Goal: Transaction & Acquisition: Purchase product/service

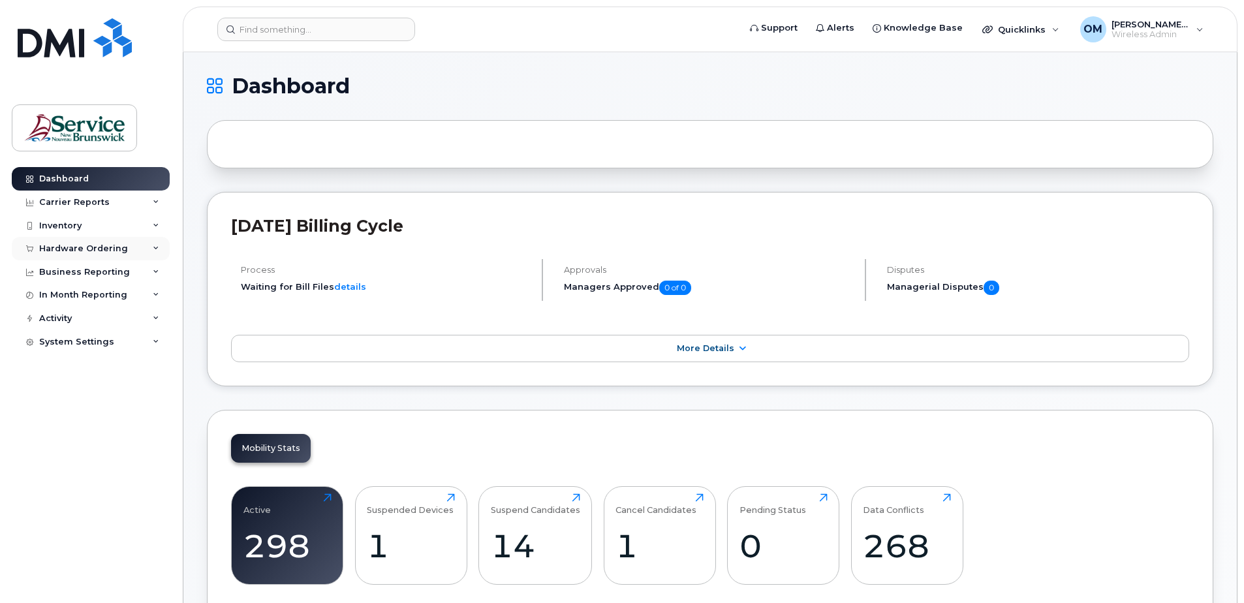
click at [130, 247] on div "Hardware Ordering" at bounding box center [91, 248] width 158 height 23
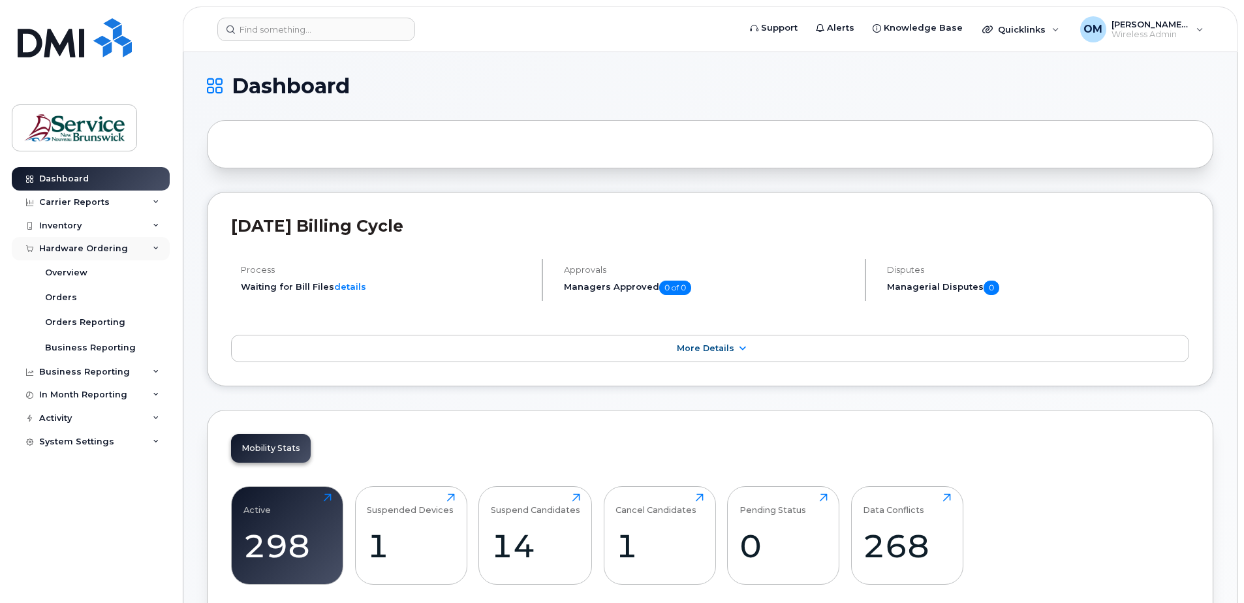
click at [129, 249] on div "Hardware Ordering" at bounding box center [91, 248] width 158 height 23
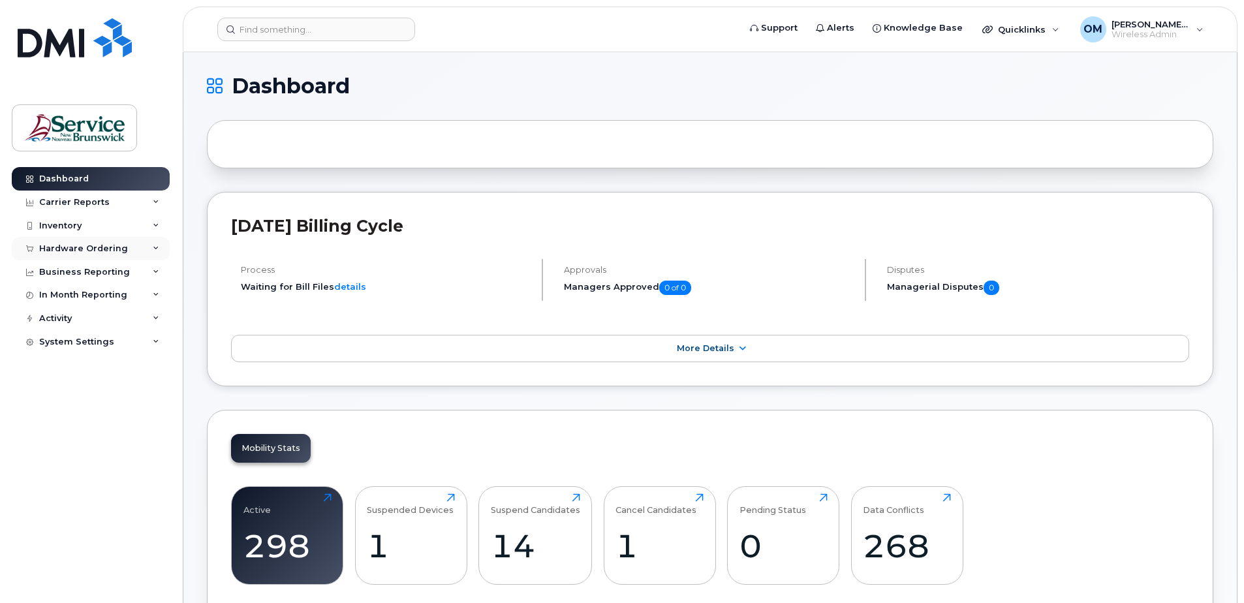
click at [129, 249] on div "Hardware Ordering" at bounding box center [91, 248] width 158 height 23
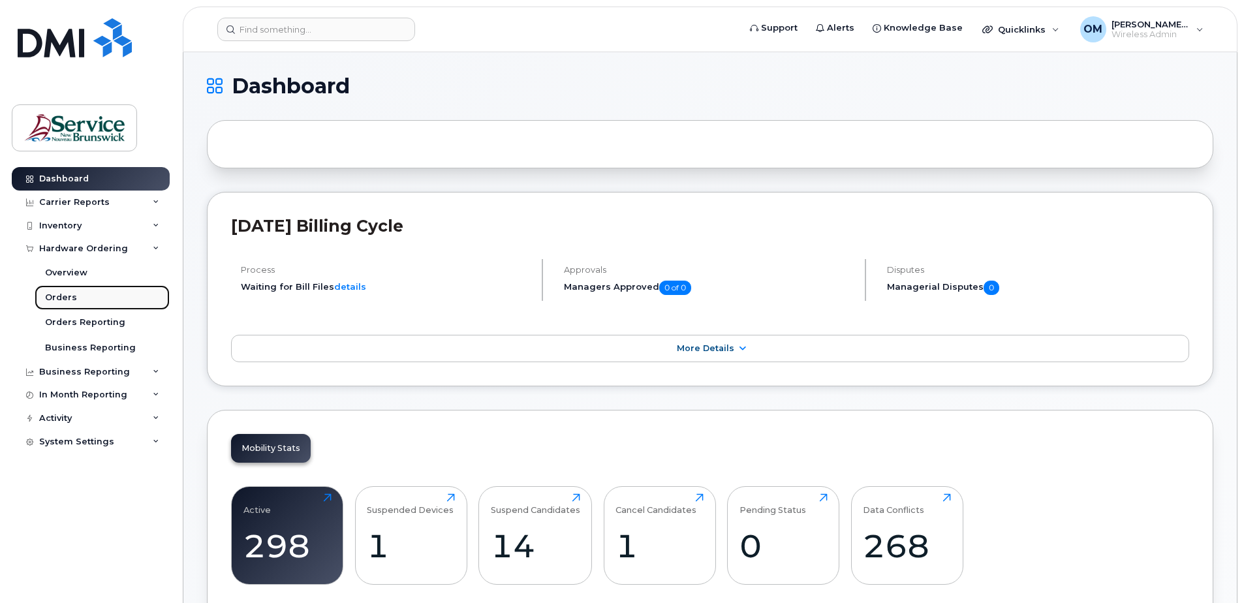
click at [63, 300] on div "Orders" at bounding box center [61, 298] width 32 height 12
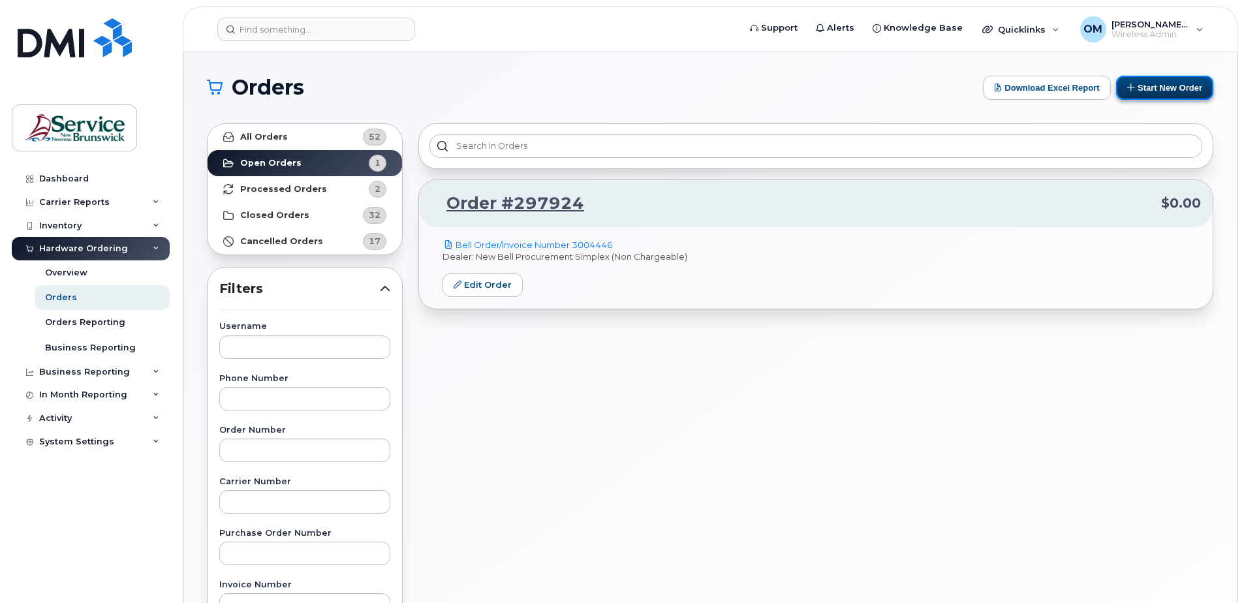
drag, startPoint x: 1170, startPoint y: 91, endPoint x: 1161, endPoint y: 93, distance: 8.7
click at [1170, 90] on button "Start New Order" at bounding box center [1164, 88] width 97 height 24
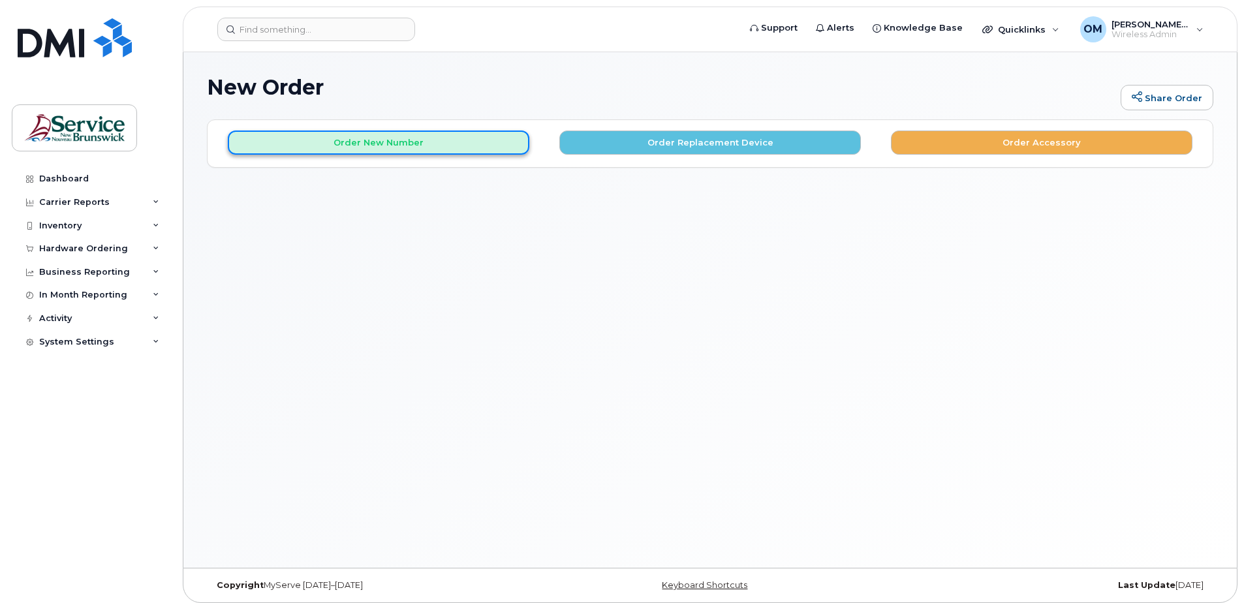
click at [493, 144] on button "Order New Number" at bounding box center [378, 142] width 301 height 24
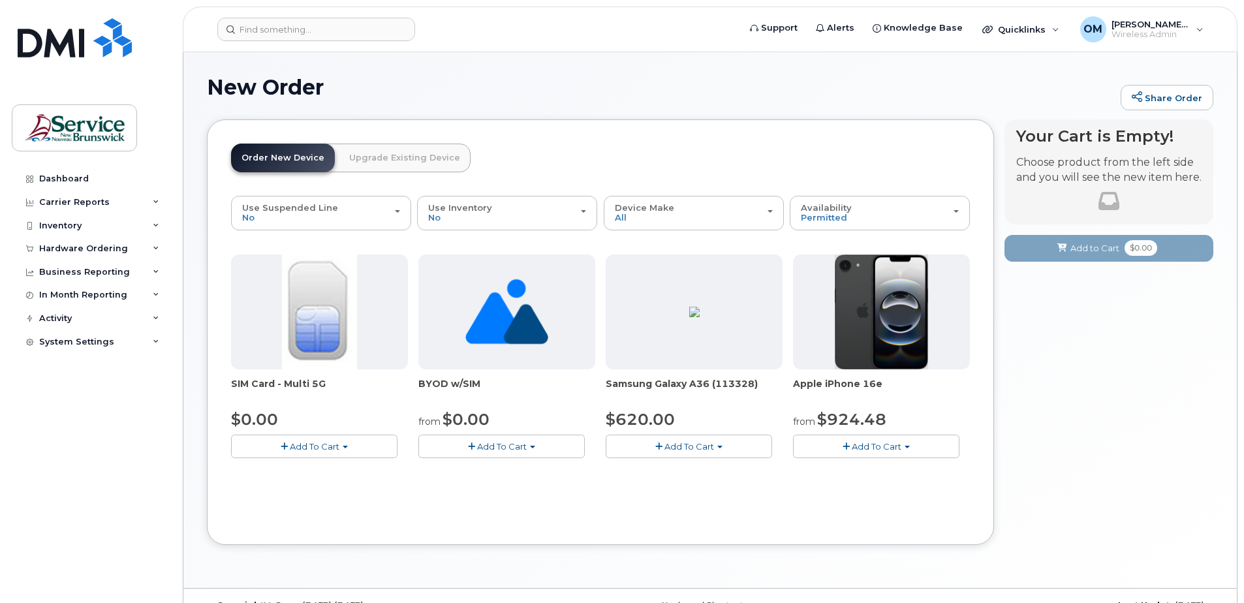
click at [512, 445] on span "Add To Cart" at bounding box center [502, 446] width 50 height 10
click at [512, 470] on link "$0.00 - New Activation" at bounding box center [489, 471] width 135 height 16
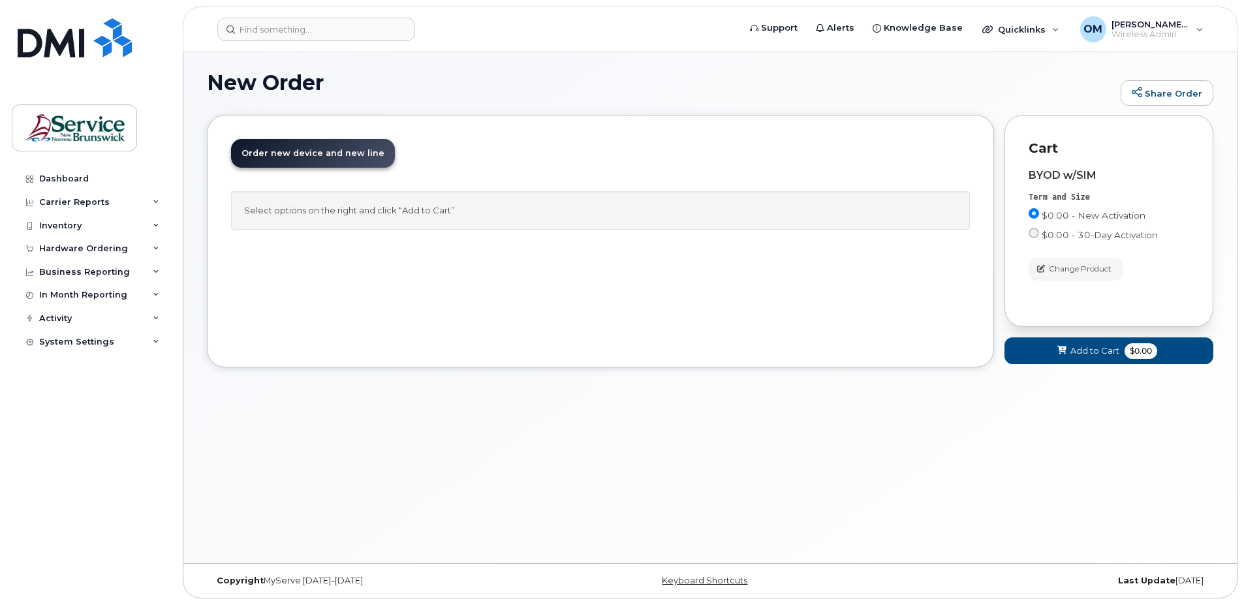
scroll to position [7, 0]
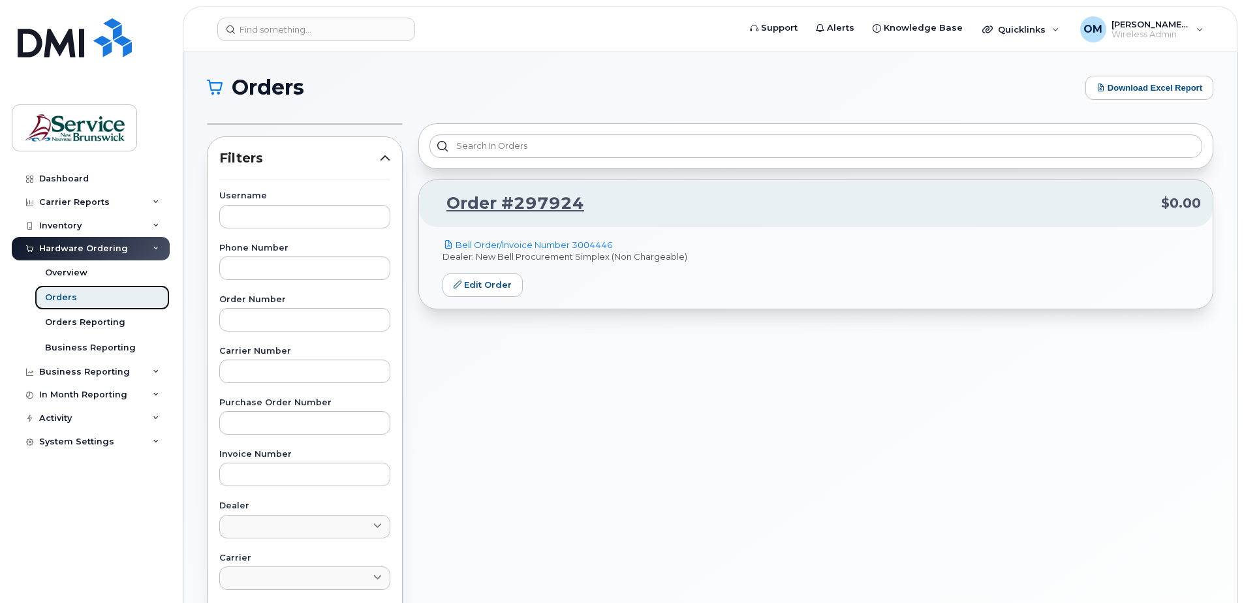
click at [64, 305] on link "Orders" at bounding box center [102, 297] width 135 height 25
click at [67, 301] on div "Orders" at bounding box center [61, 298] width 32 height 12
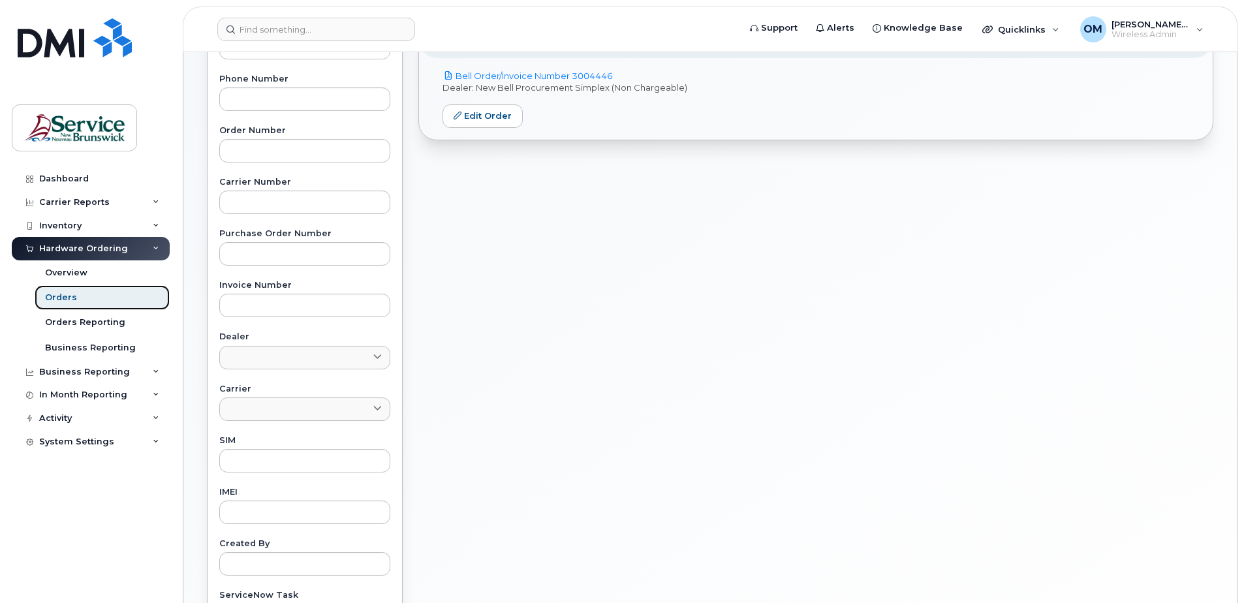
scroll to position [356, 0]
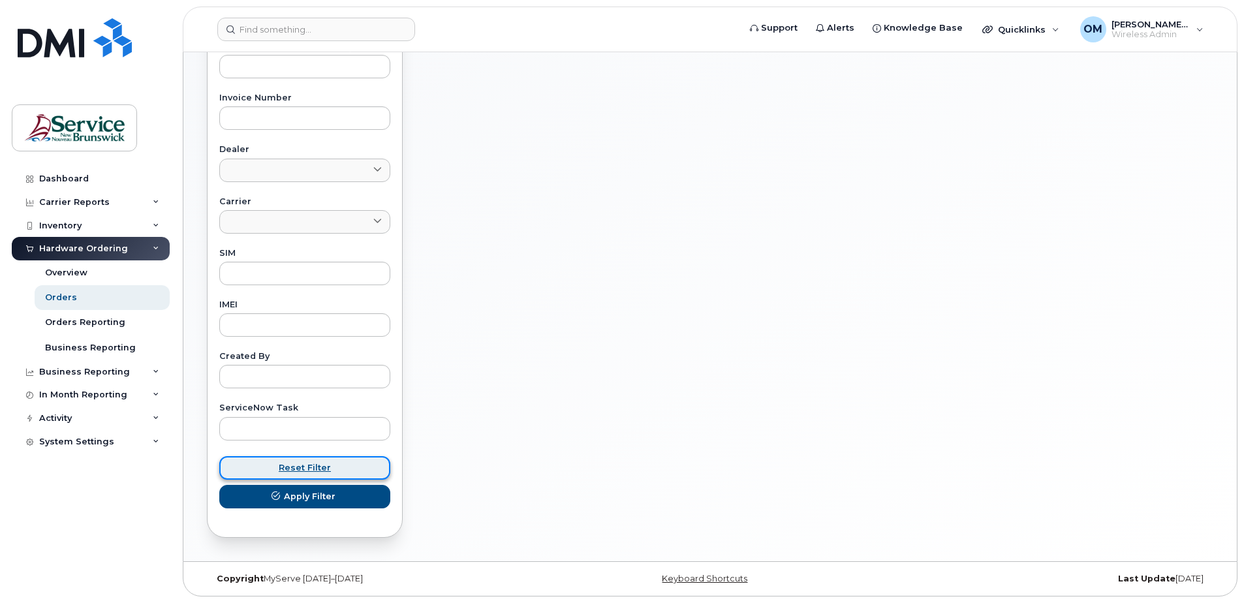
click at [310, 472] on span "Reset Filter" at bounding box center [305, 467] width 52 height 12
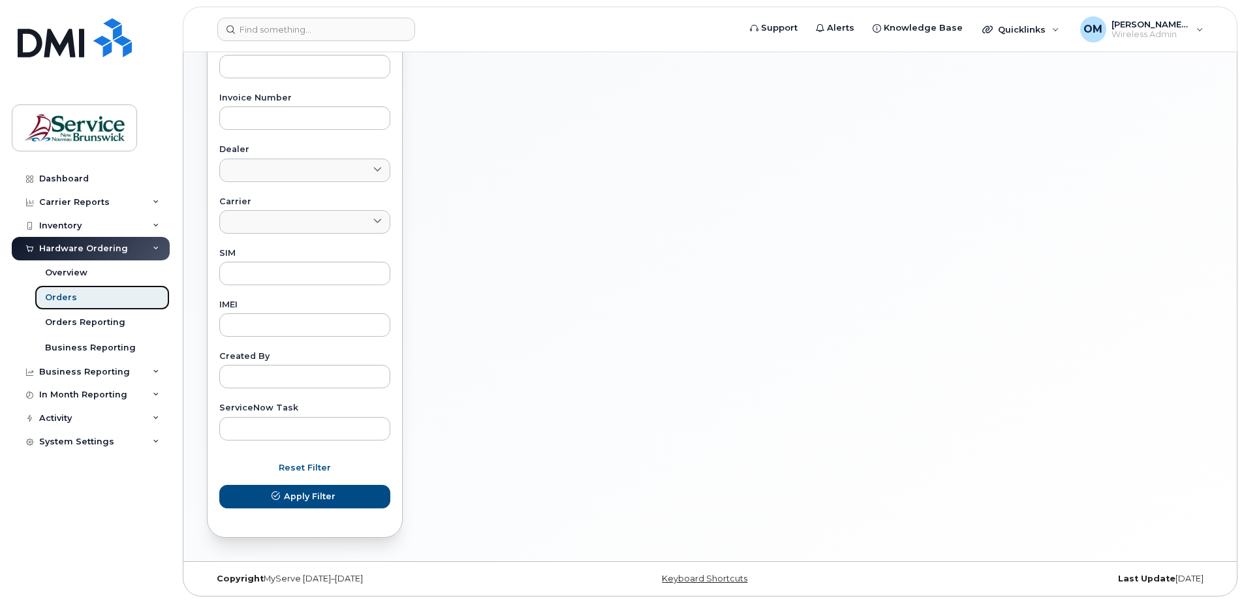
click at [70, 295] on div "Orders" at bounding box center [61, 298] width 32 height 12
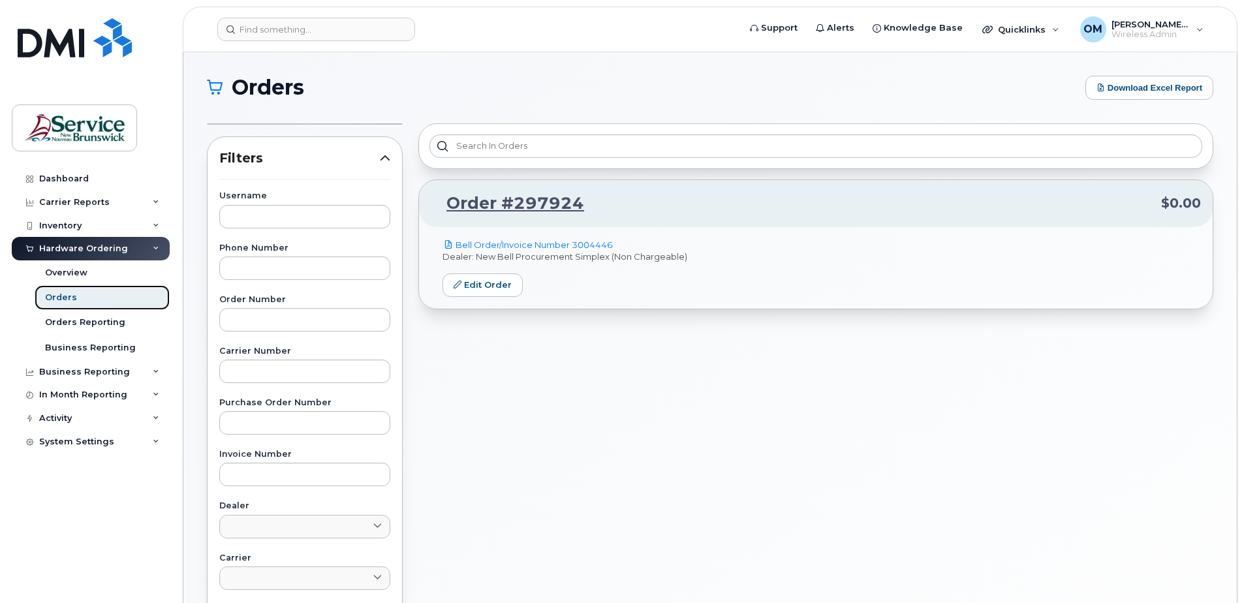
click at [69, 295] on div "Orders" at bounding box center [61, 298] width 32 height 12
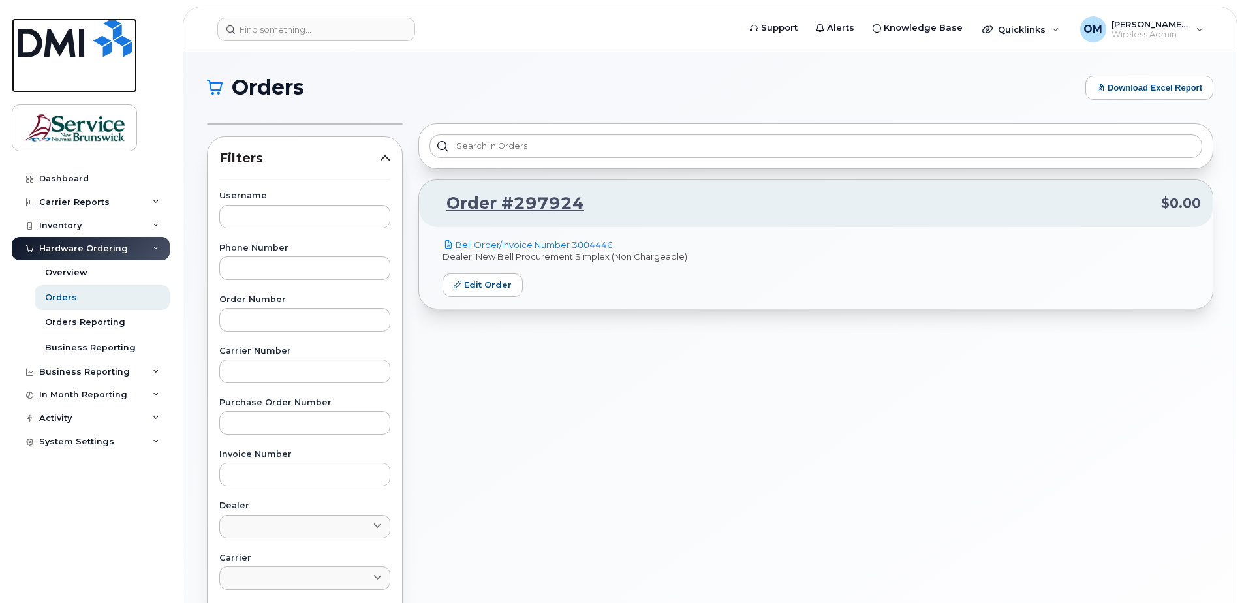
click at [78, 34] on img at bounding box center [75, 37] width 114 height 39
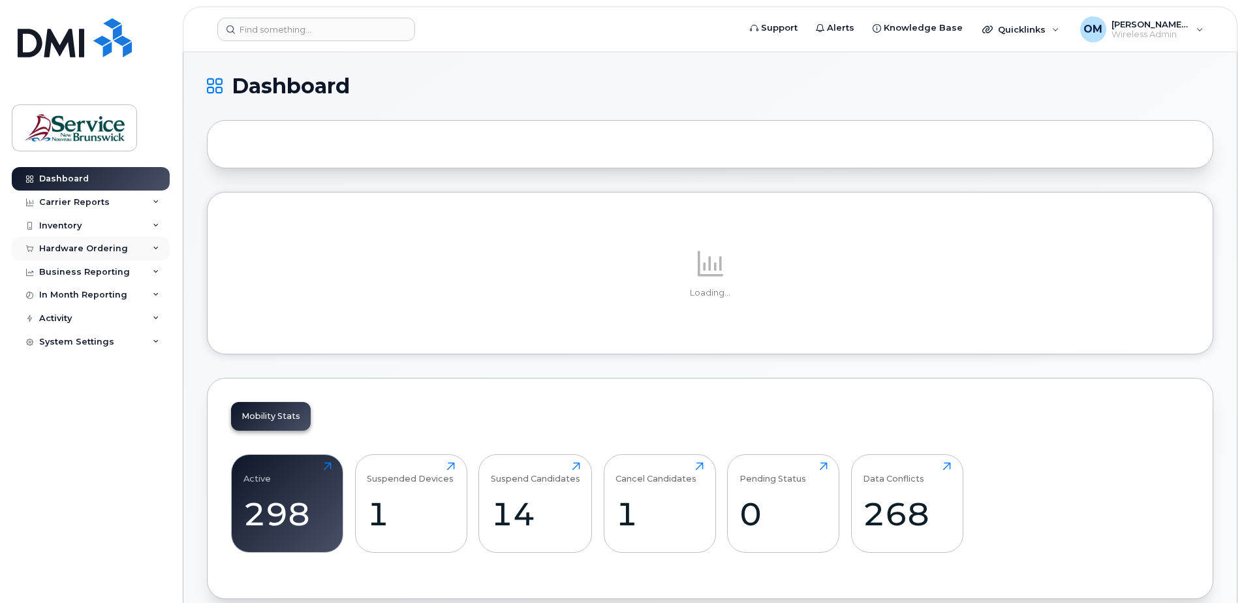
click at [117, 248] on div "Hardware Ordering" at bounding box center [83, 248] width 89 height 10
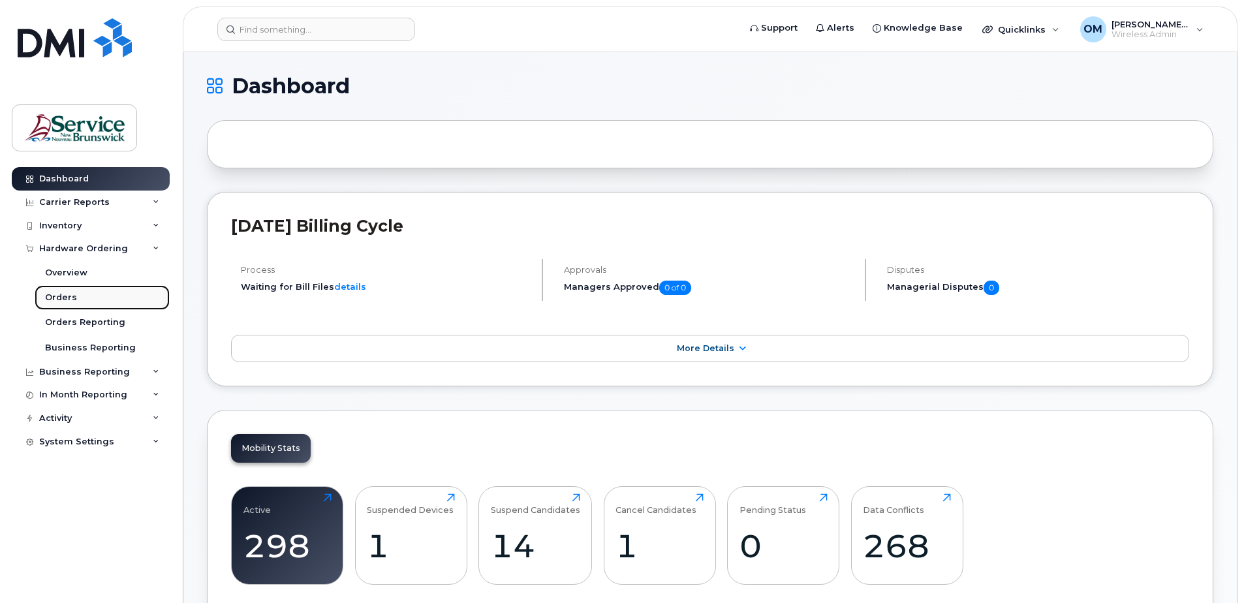
click at [62, 294] on div "Orders" at bounding box center [61, 298] width 32 height 12
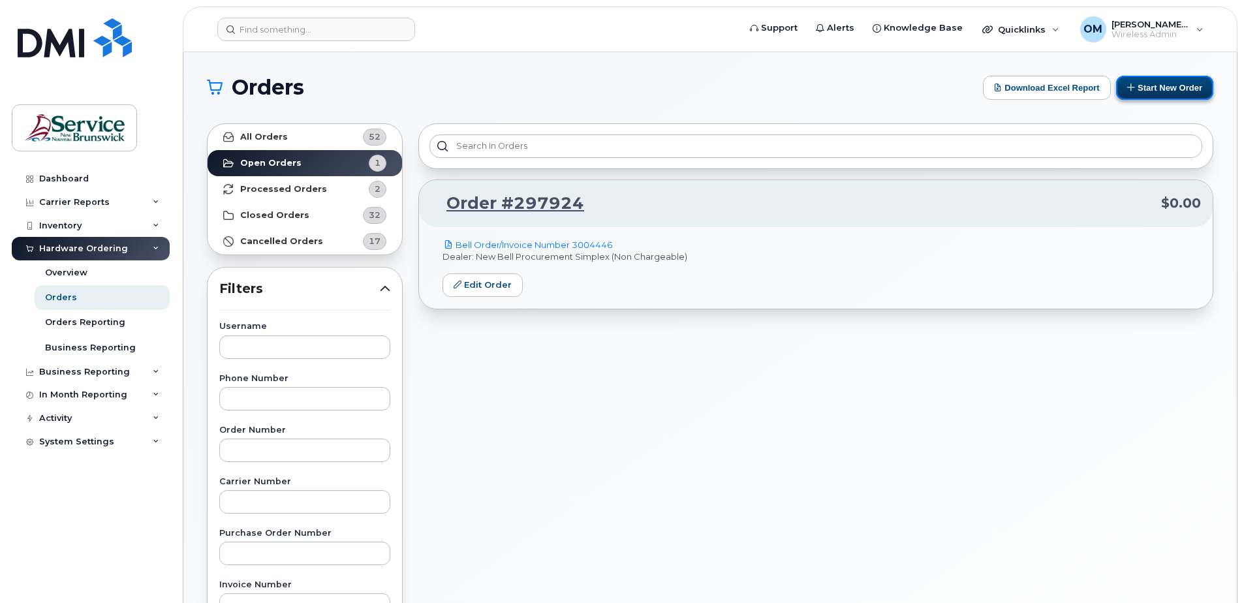
click at [1144, 95] on button "Start New Order" at bounding box center [1164, 88] width 97 height 24
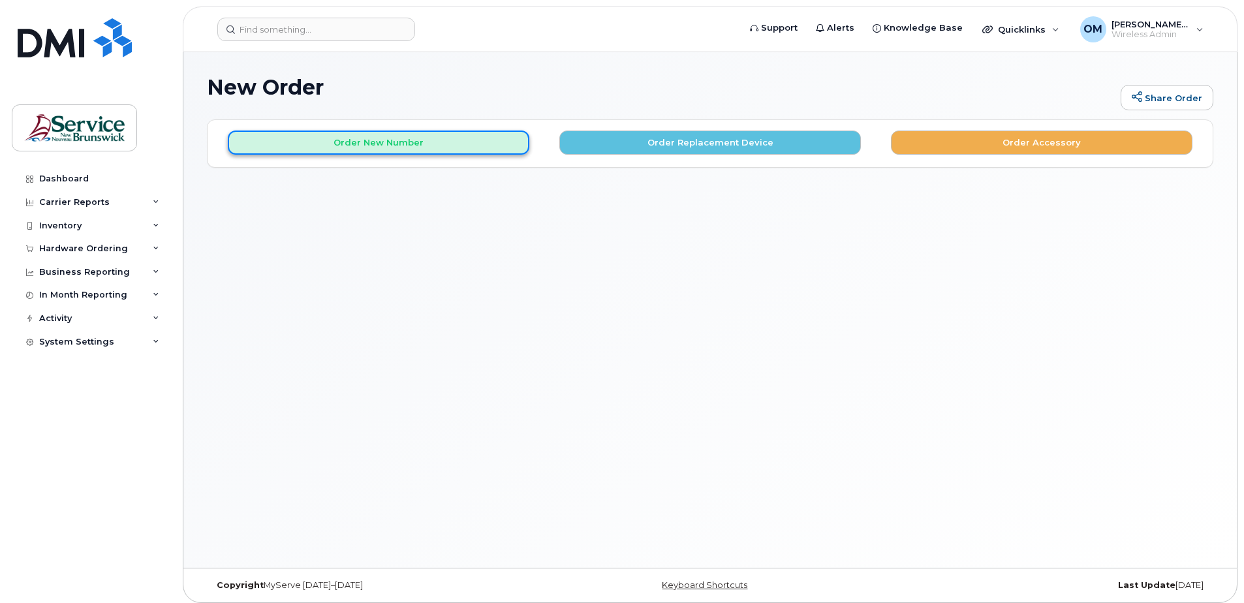
click at [419, 147] on button "Order New Number" at bounding box center [378, 142] width 301 height 24
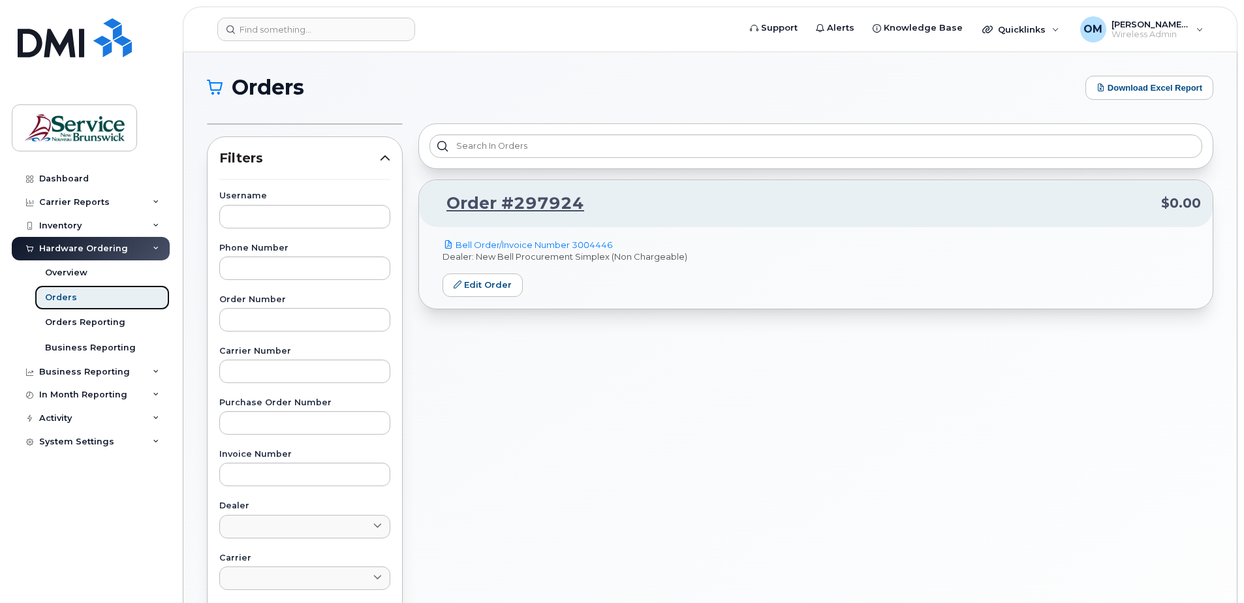
click at [80, 298] on link "Orders" at bounding box center [102, 297] width 135 height 25
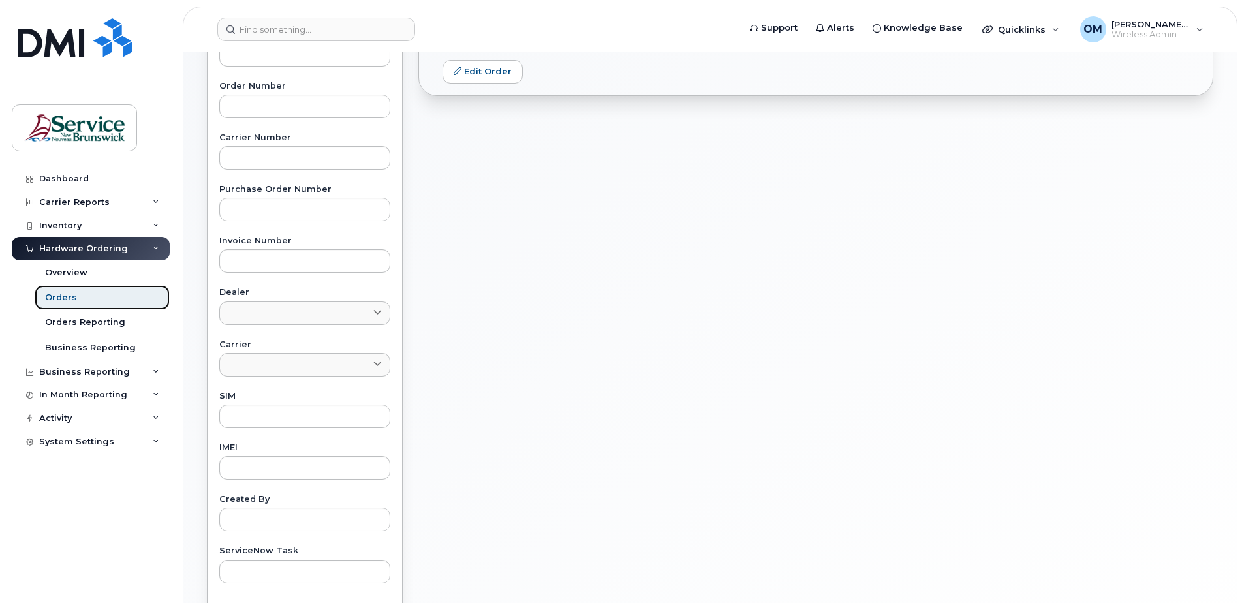
scroll to position [356, 0]
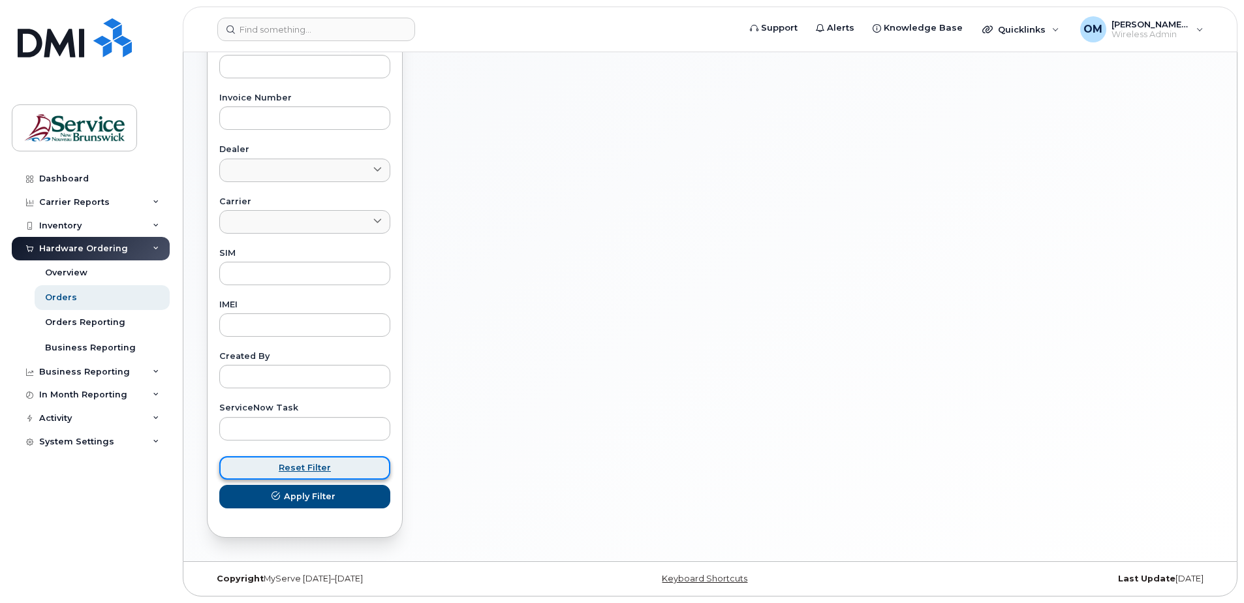
click at [312, 472] on span "Reset Filter" at bounding box center [305, 467] width 52 height 12
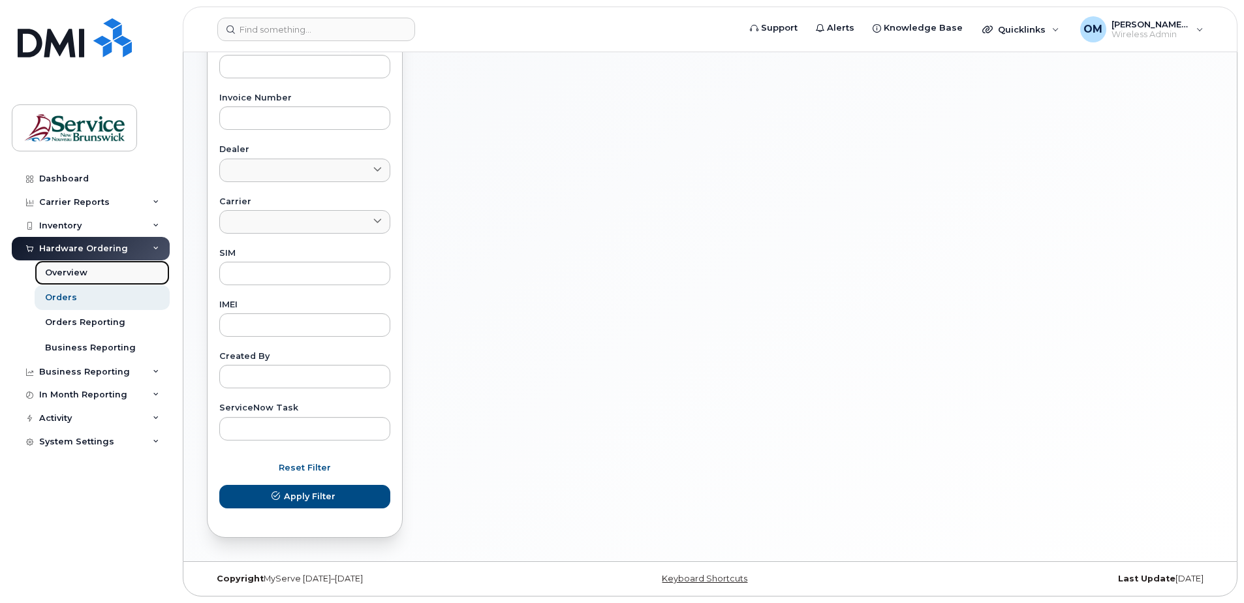
click at [71, 267] on div "Overview" at bounding box center [66, 273] width 42 height 12
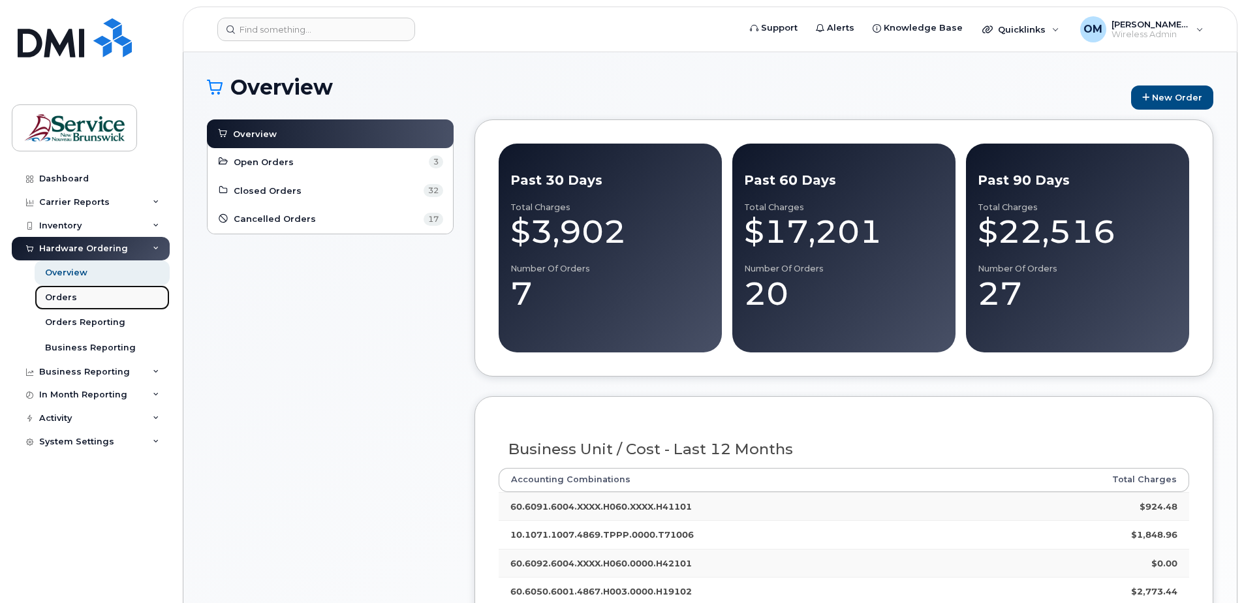
click at [54, 299] on div "Orders" at bounding box center [61, 298] width 32 height 12
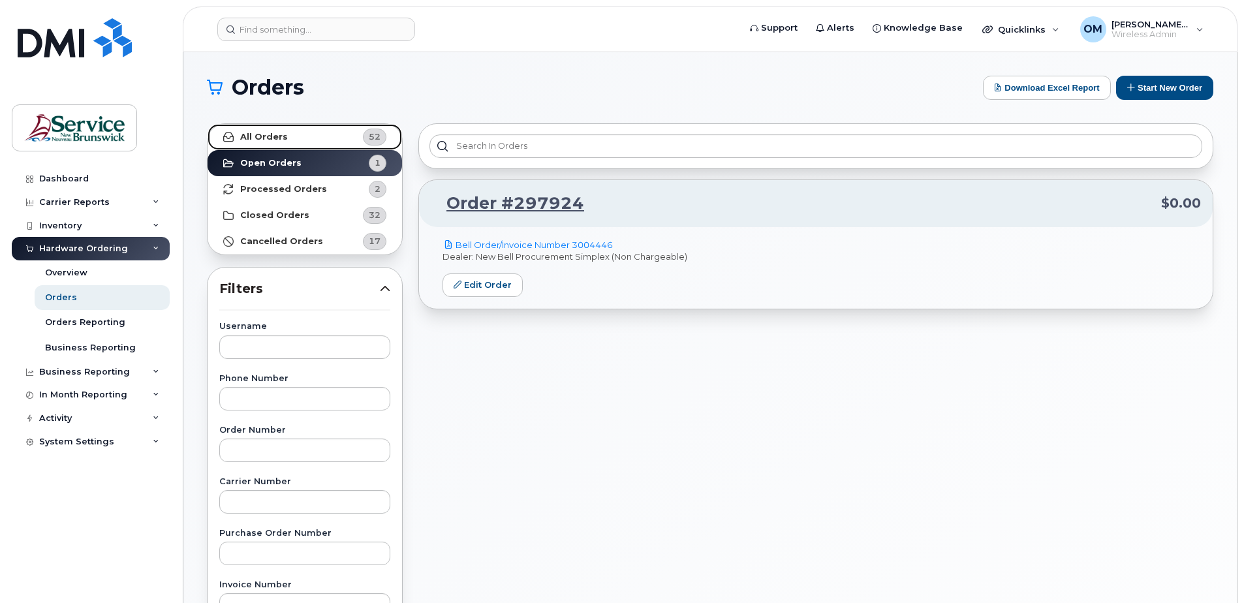
click at [272, 133] on strong "All Orders" at bounding box center [264, 137] width 48 height 10
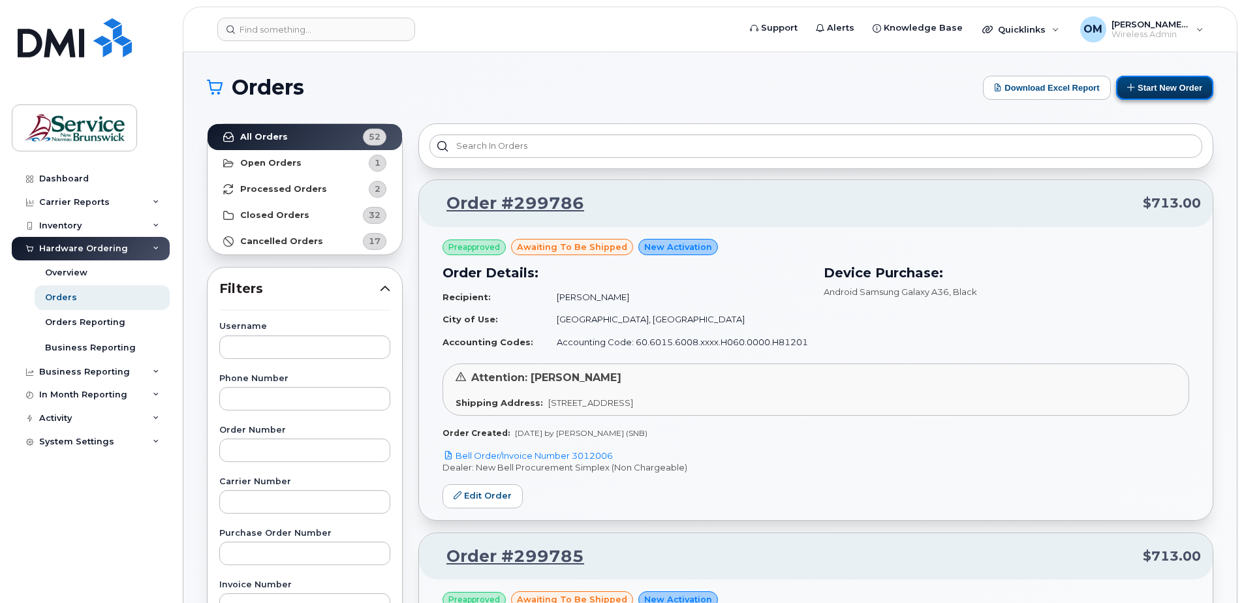
click at [1163, 85] on button "Start New Order" at bounding box center [1164, 88] width 97 height 24
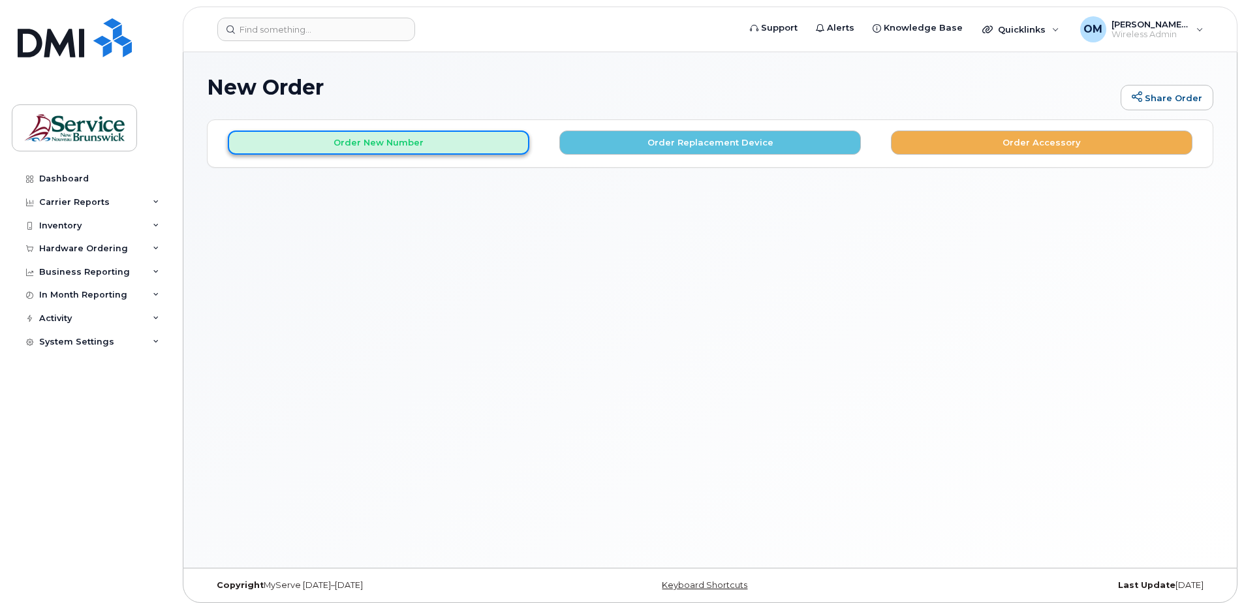
click at [421, 144] on button "Order New Number" at bounding box center [378, 142] width 301 height 24
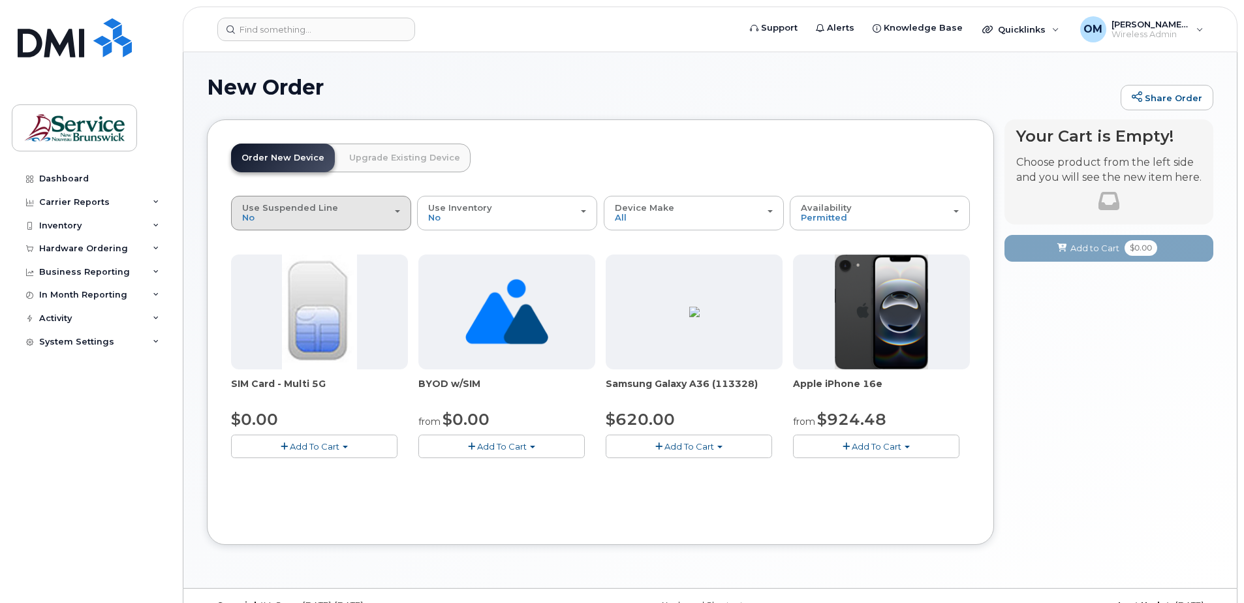
click at [357, 221] on div "Use Suspended Line No" at bounding box center [321, 213] width 158 height 20
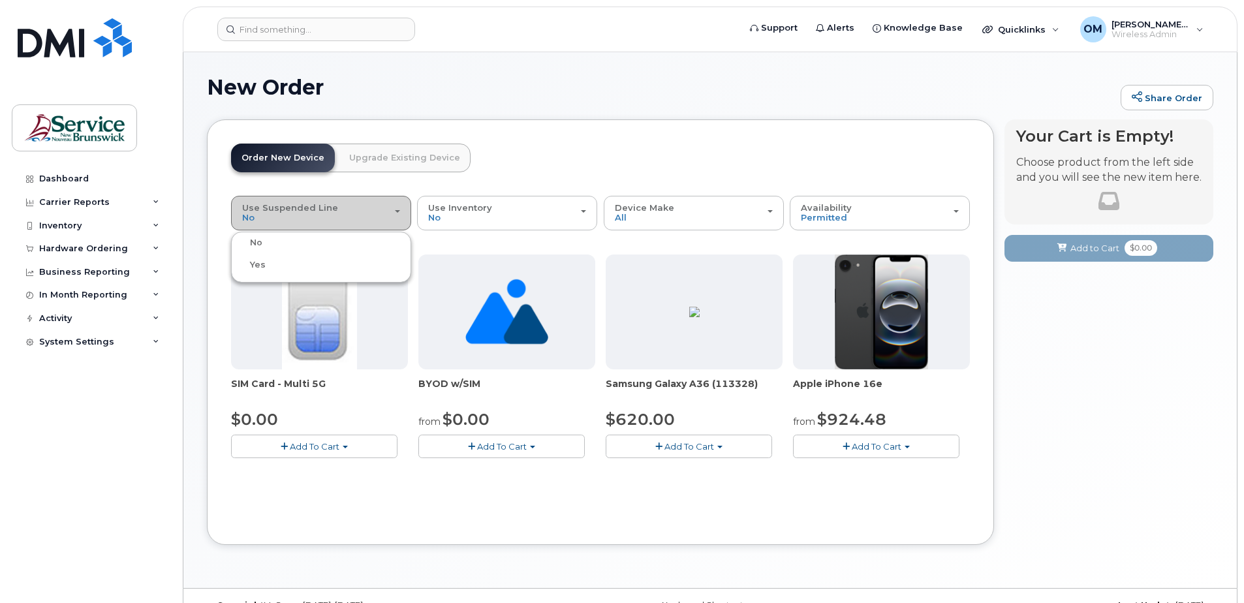
click at [357, 221] on div "Use Suspended Line No" at bounding box center [321, 213] width 158 height 20
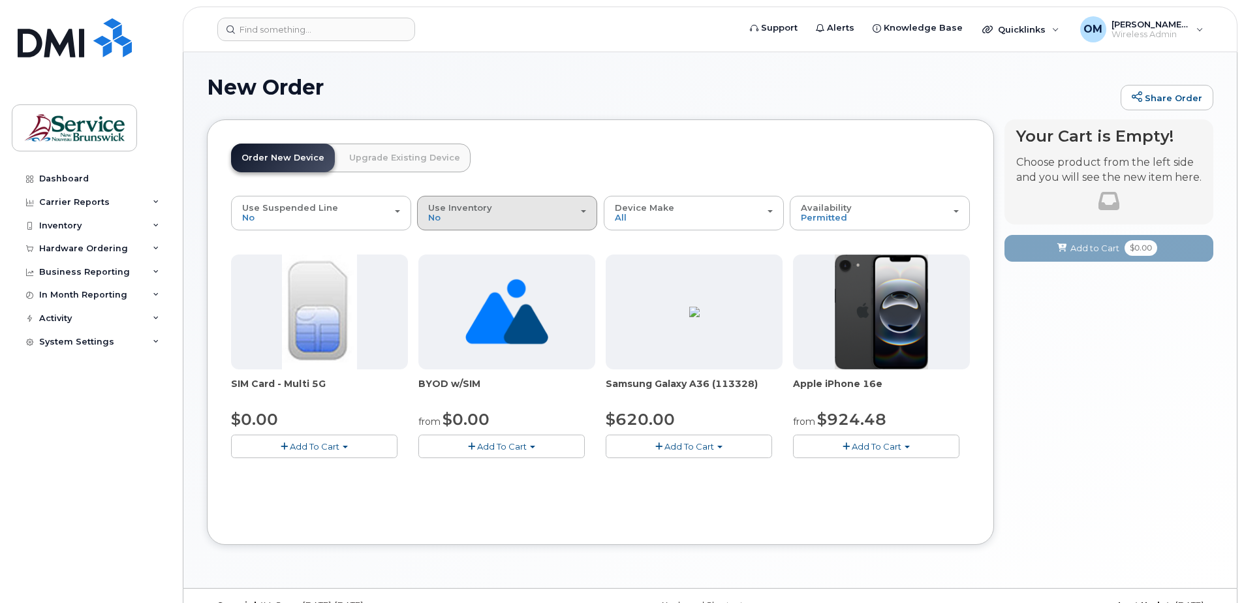
click at [548, 222] on button "Use Inventory No" at bounding box center [507, 213] width 180 height 34
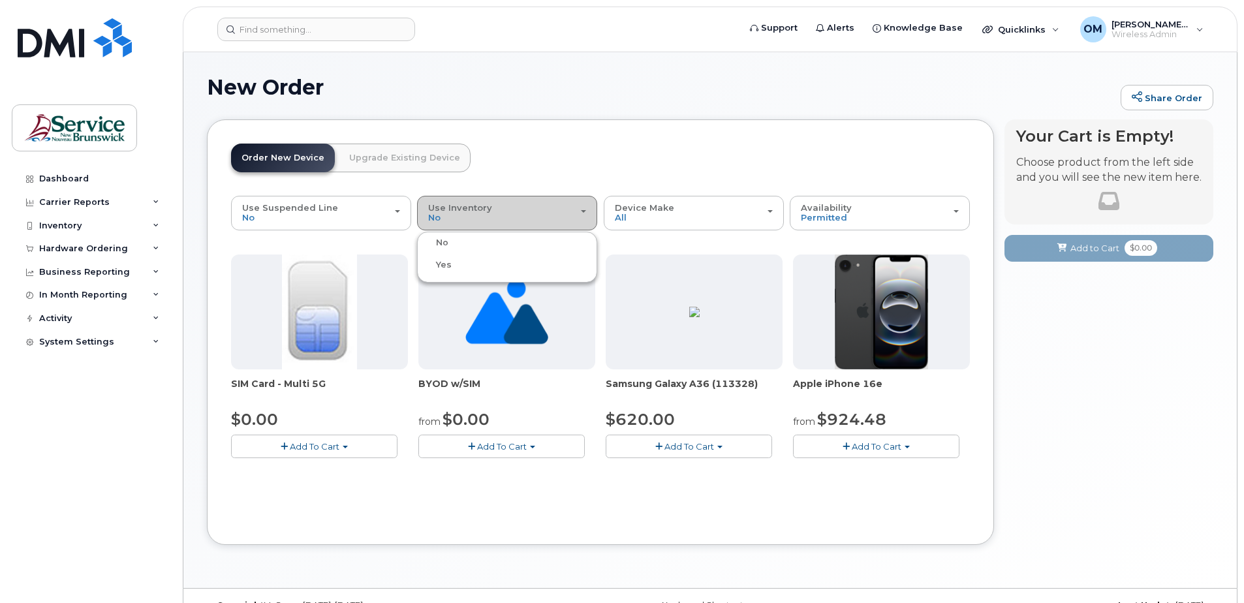
click at [548, 222] on div "Use Inventory No" at bounding box center [507, 213] width 158 height 20
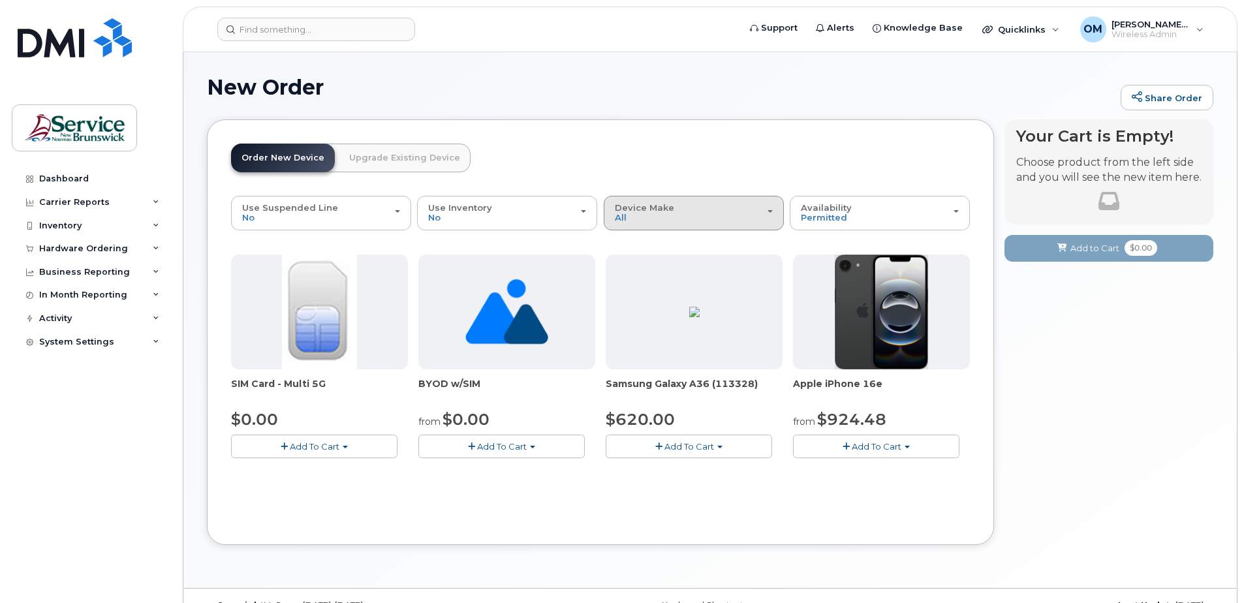
click at [698, 218] on div "Device Make All Android iPhone Unknown" at bounding box center [694, 213] width 158 height 20
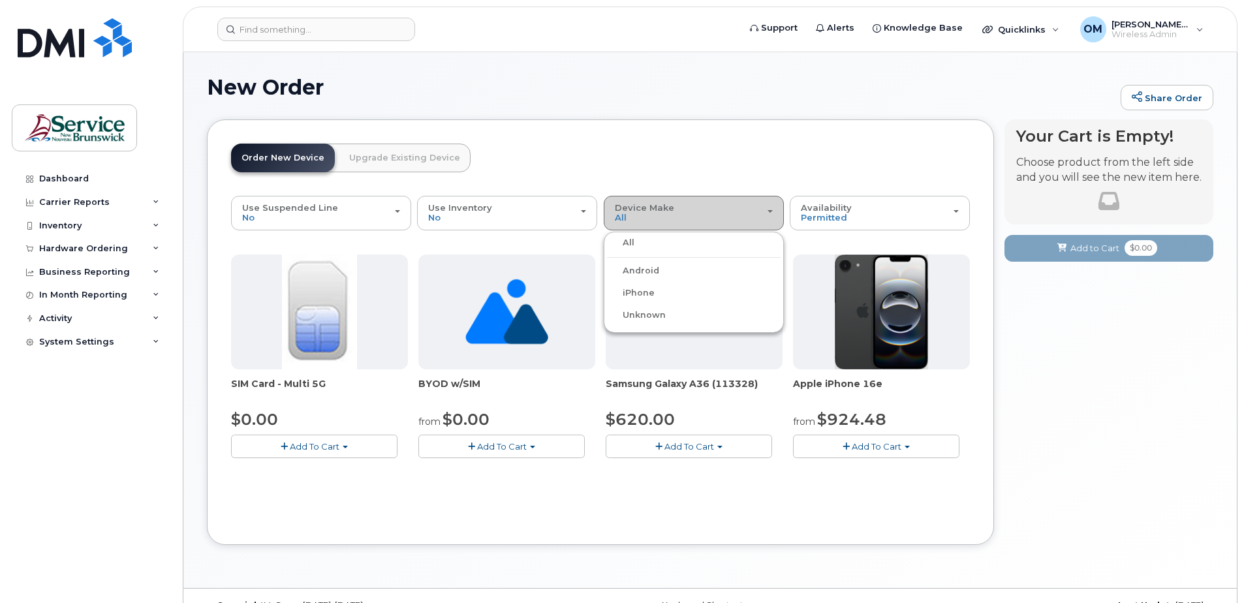
click at [698, 218] on div "Device Make All Android iPhone Unknown" at bounding box center [694, 213] width 158 height 20
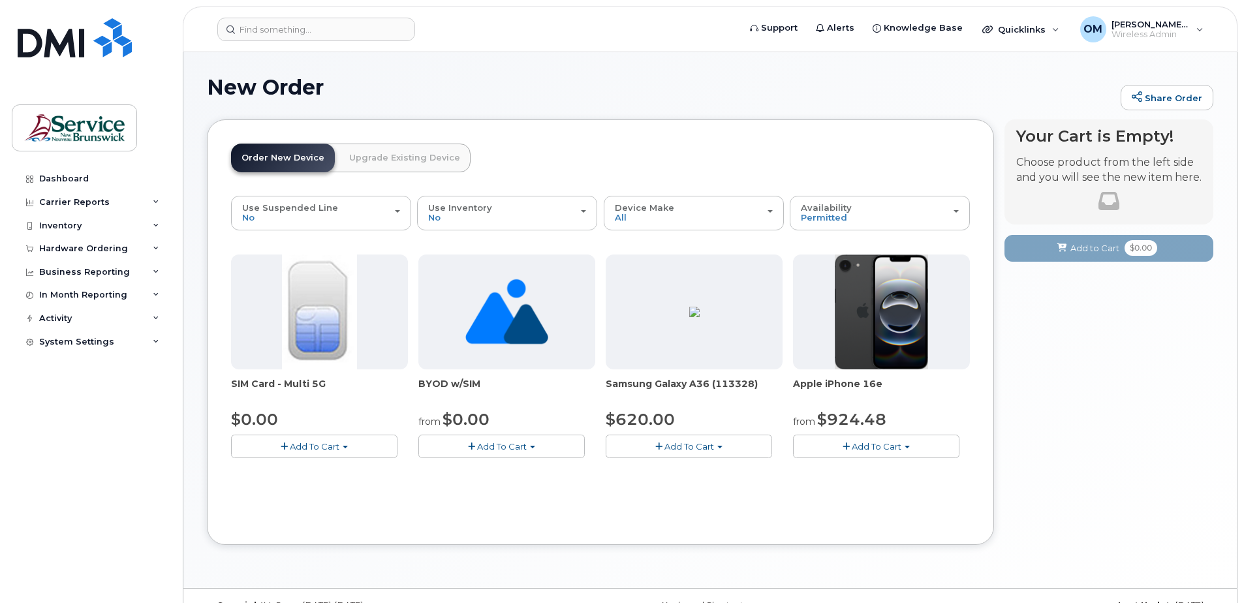
click at [345, 450] on button "Add To Cart" at bounding box center [314, 446] width 166 height 23
click at [309, 473] on link "$0.00 - New Activation" at bounding box center [296, 471] width 124 height 16
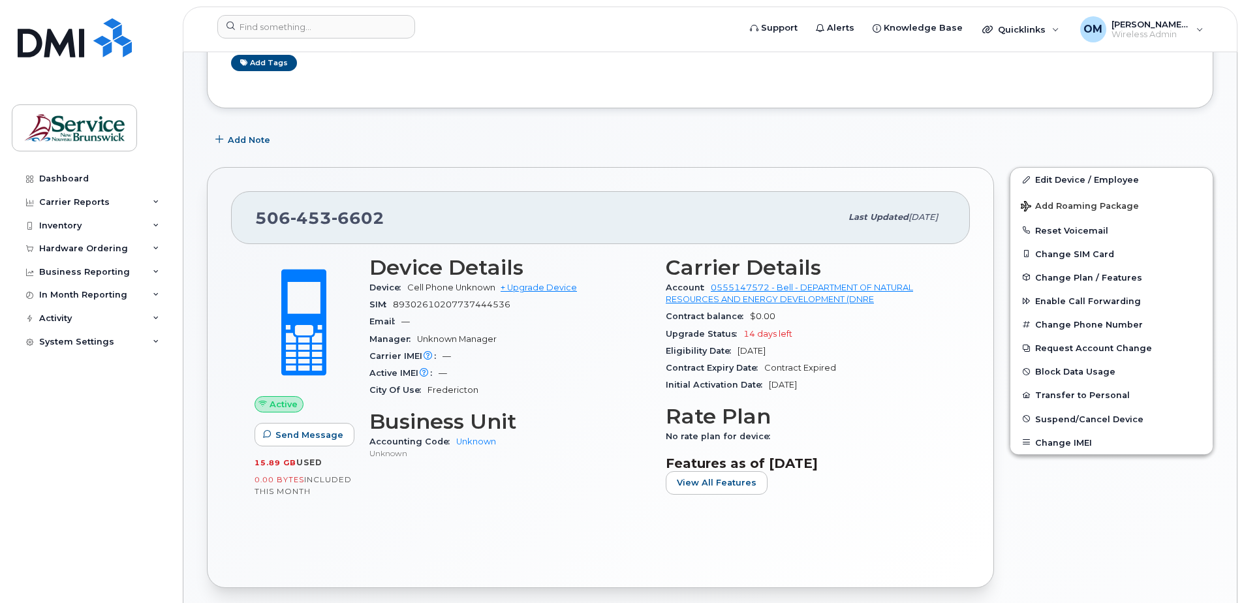
scroll to position [391, 0]
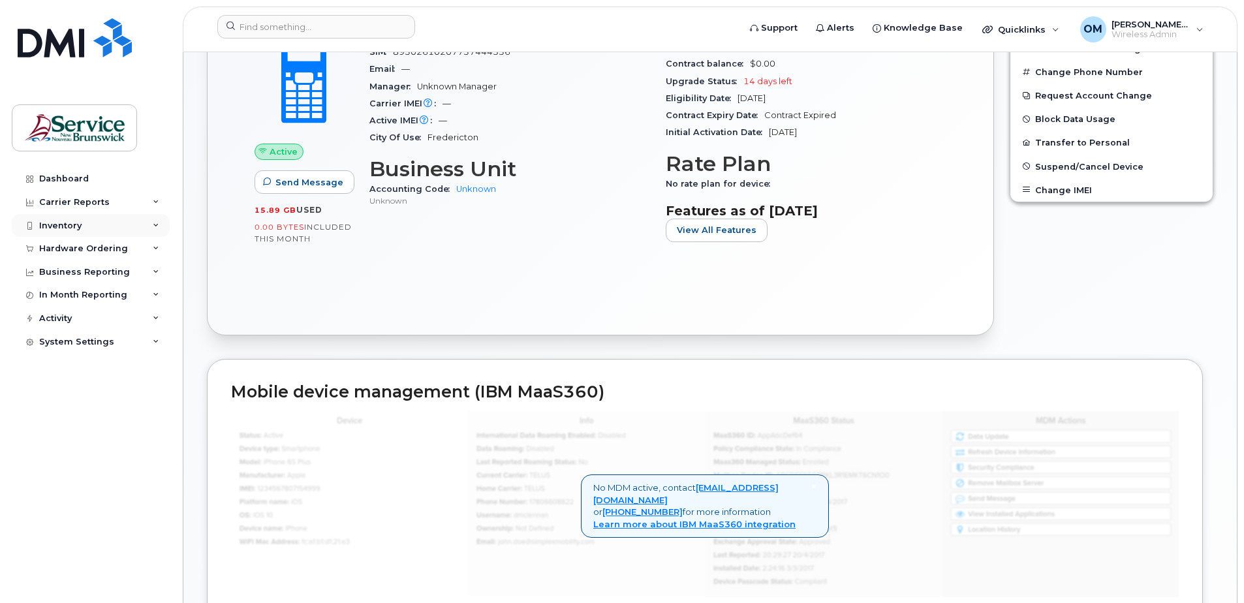
click at [65, 226] on div "Inventory" at bounding box center [60, 226] width 42 height 10
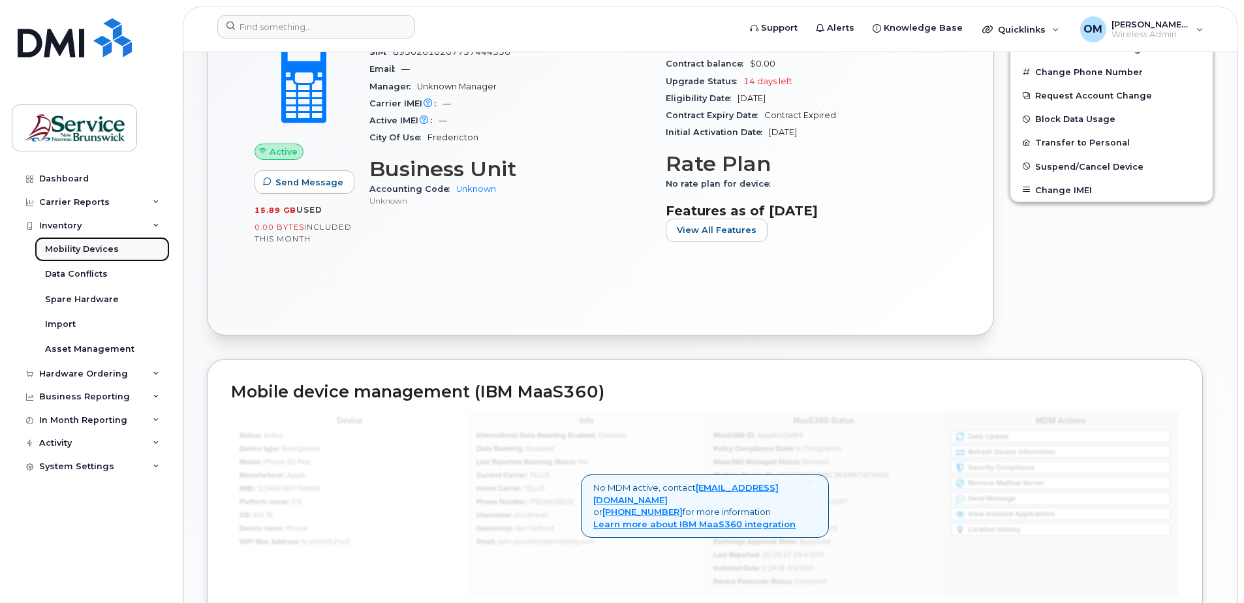
click at [81, 248] on div "Mobility Devices" at bounding box center [82, 249] width 74 height 12
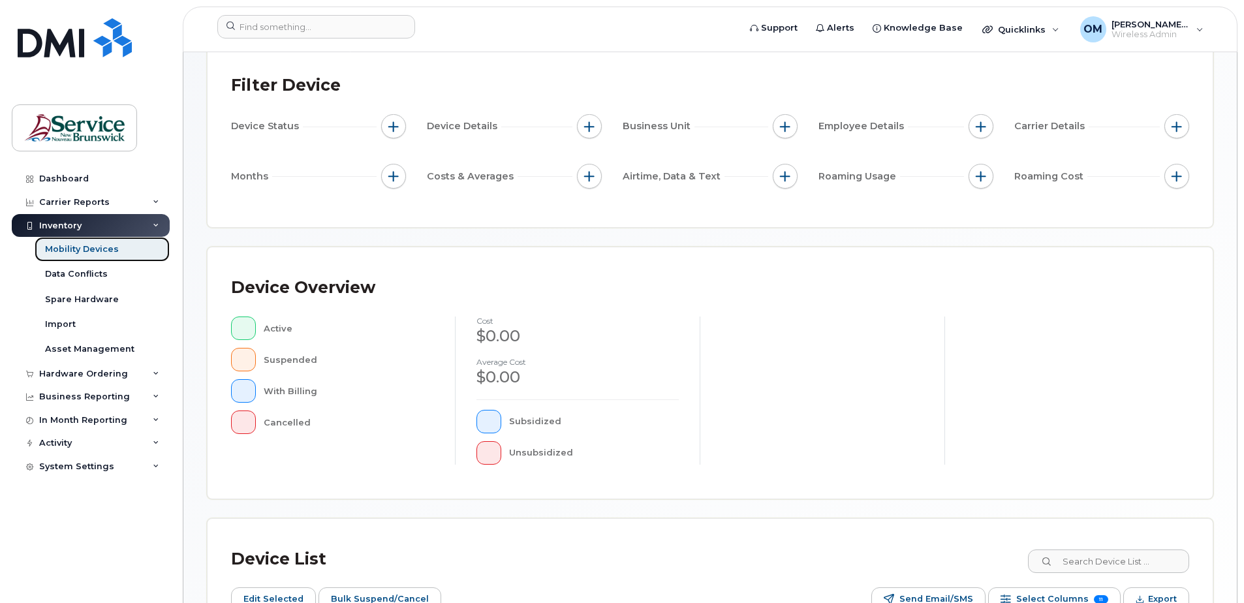
scroll to position [318, 0]
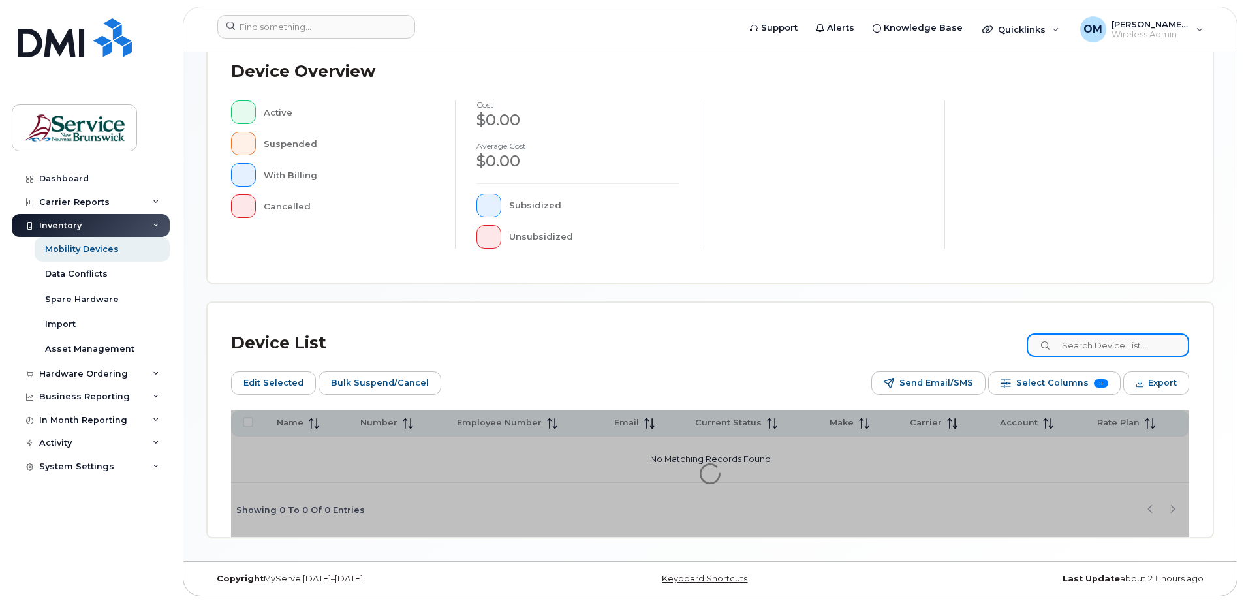
click at [1100, 347] on input at bounding box center [1107, 344] width 162 height 23
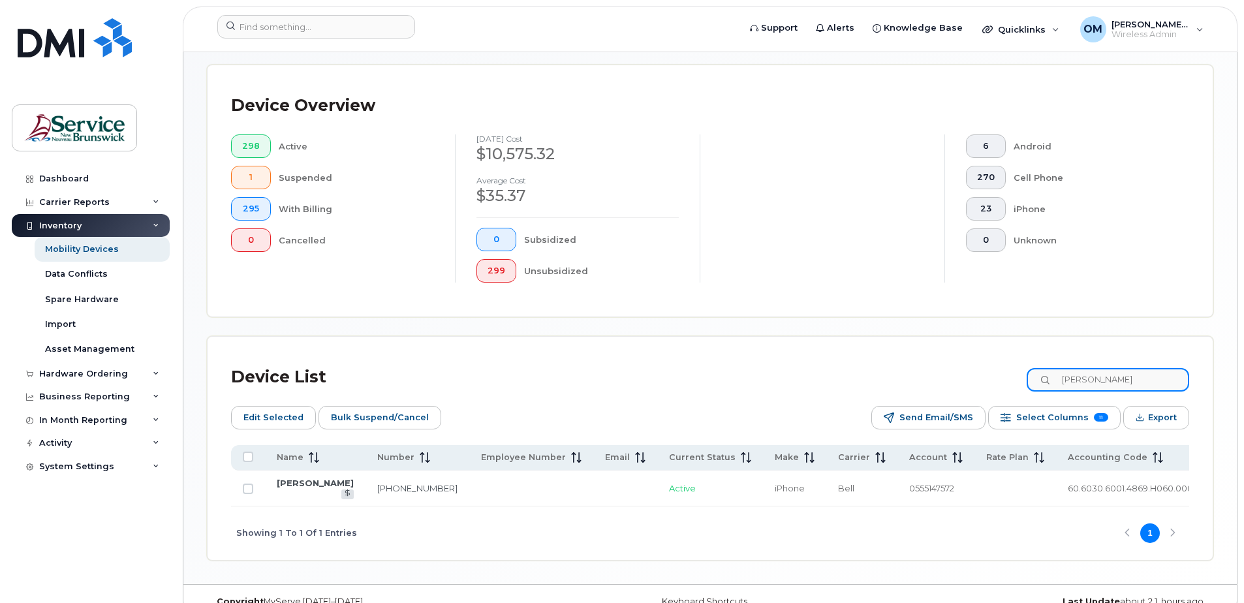
type input "[PERSON_NAME]"
